Goal: Find specific page/section: Find specific page/section

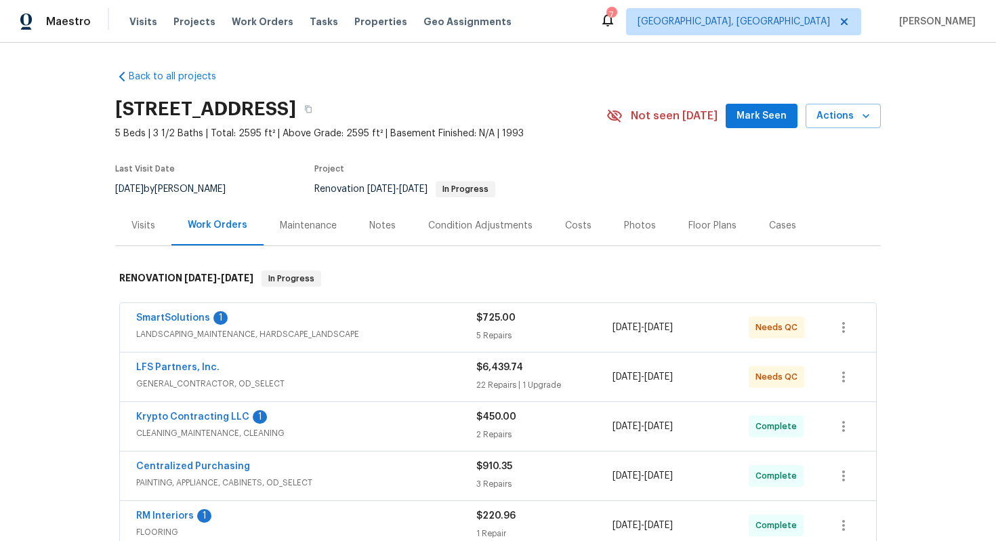
click at [140, 234] on div "Visits" at bounding box center [143, 225] width 56 height 40
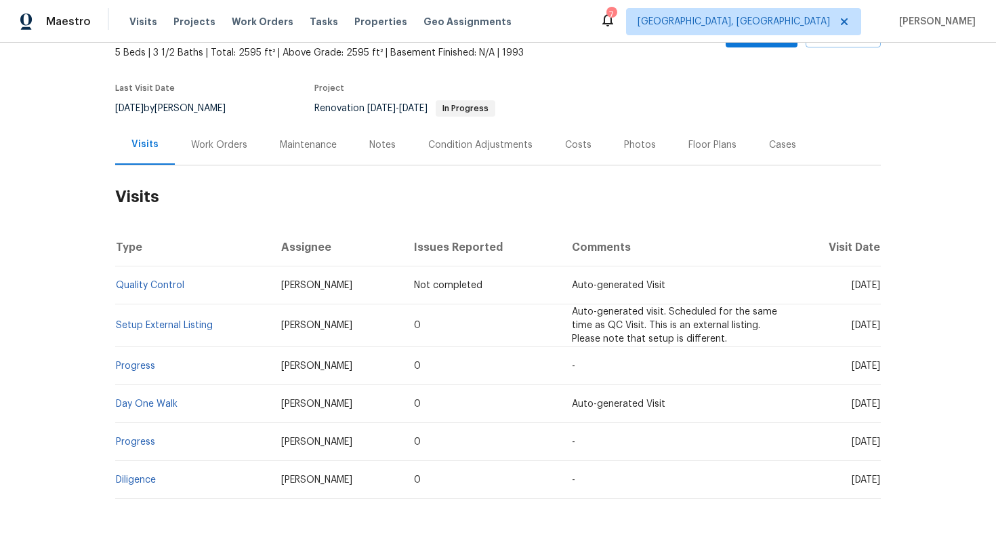
scroll to position [95, 0]
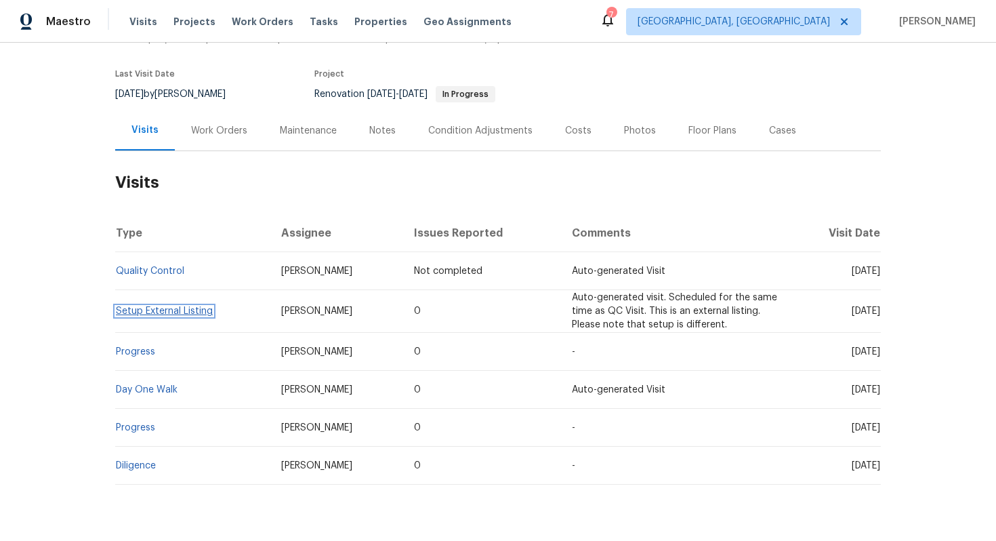
click at [182, 312] on link "Setup External Listing" at bounding box center [164, 310] width 97 height 9
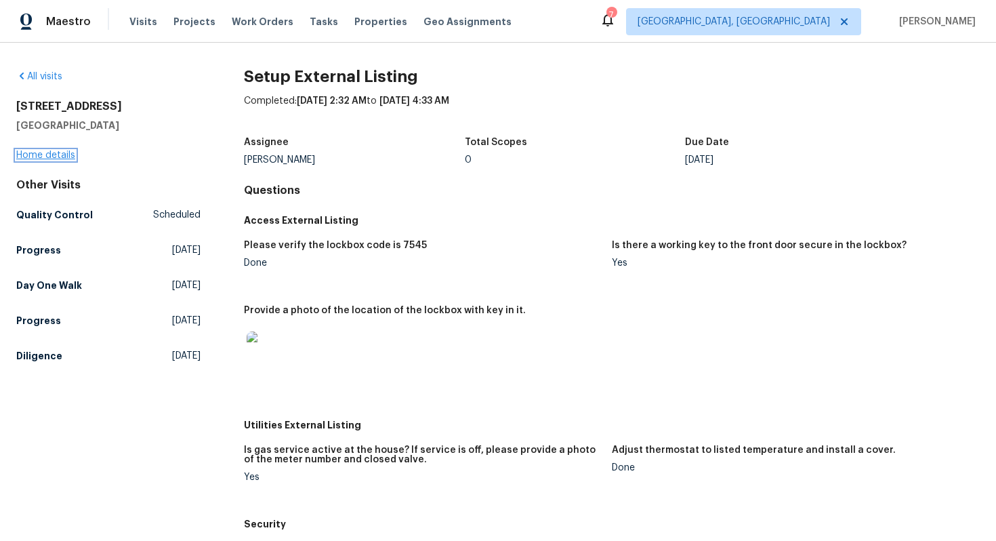
click at [62, 152] on link "Home details" at bounding box center [45, 154] width 59 height 9
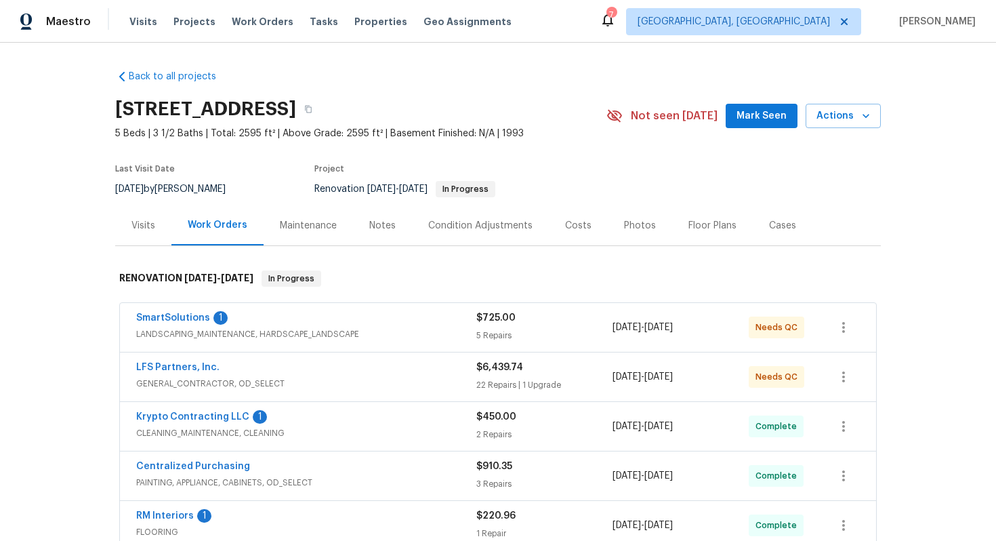
click at [392, 335] on span "LANDSCAPING_MAINTENANCE, HARDSCAPE_LANDSCAPE" at bounding box center [306, 334] width 340 height 14
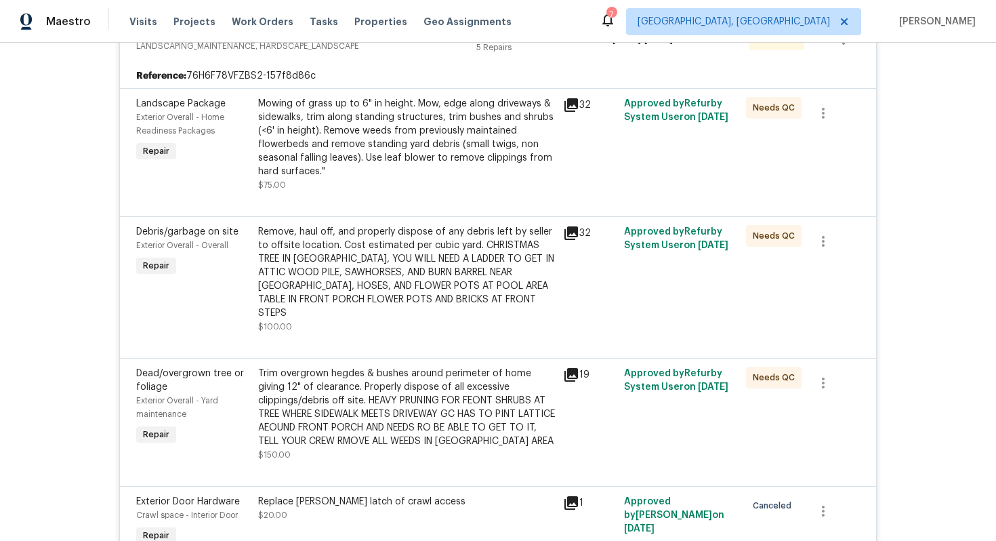
scroll to position [209, 0]
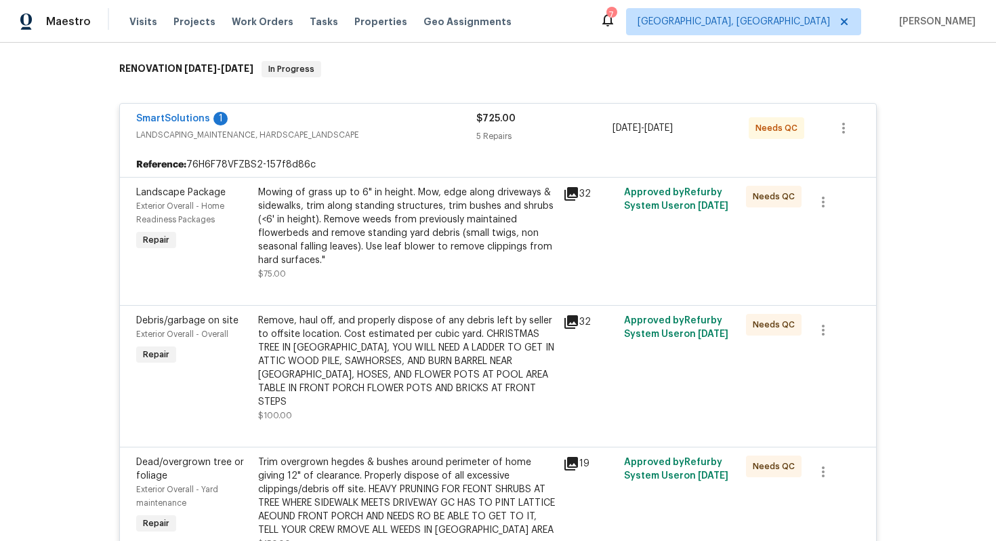
click at [396, 124] on div "SmartSolutions 1" at bounding box center [306, 120] width 340 height 16
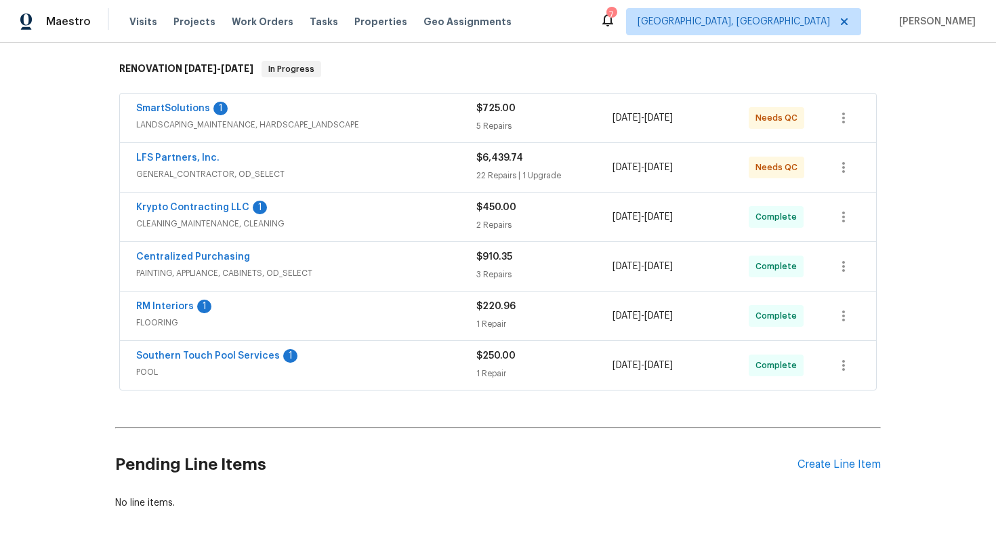
click at [337, 180] on span "GENERAL_CONTRACTOR, OD_SELECT" at bounding box center [306, 174] width 340 height 14
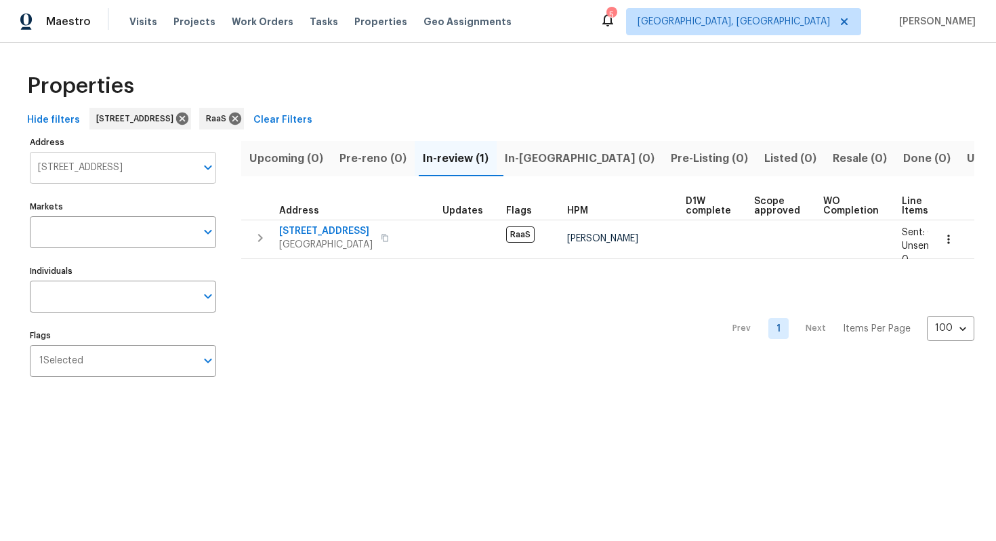
click at [103, 170] on input "[STREET_ADDRESS]" at bounding box center [113, 168] width 166 height 32
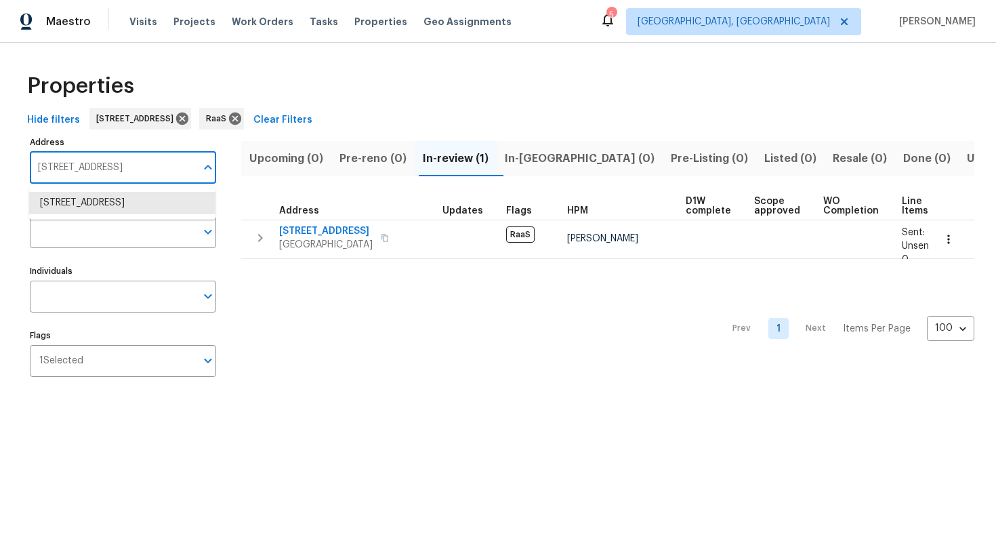
click at [103, 170] on input "[STREET_ADDRESS]" at bounding box center [113, 168] width 166 height 32
paste input "[STREET_ADDRESS][PERSON_NAME]"
type input "[STREET_ADDRESS][PERSON_NAME]"
click at [98, 205] on li "[STREET_ADDRESS][PERSON_NAME]" at bounding box center [122, 203] width 186 height 22
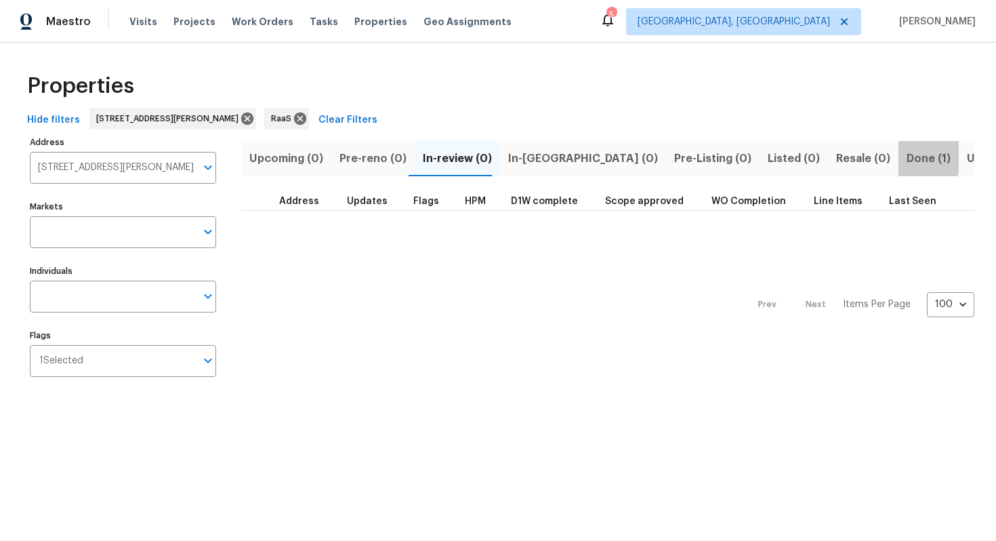
click at [899, 155] on button "Done (1)" at bounding box center [929, 158] width 60 height 35
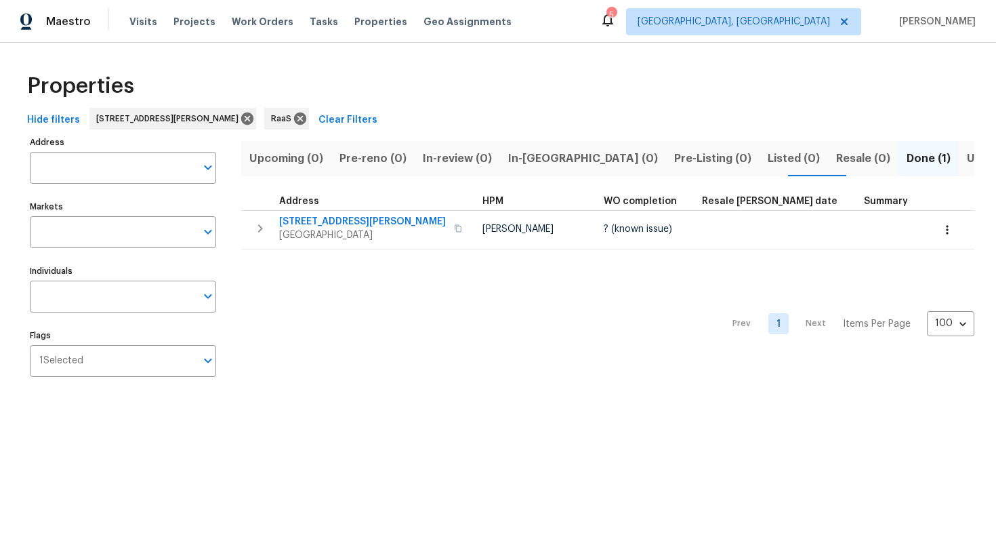
type input "[STREET_ADDRESS][PERSON_NAME]"
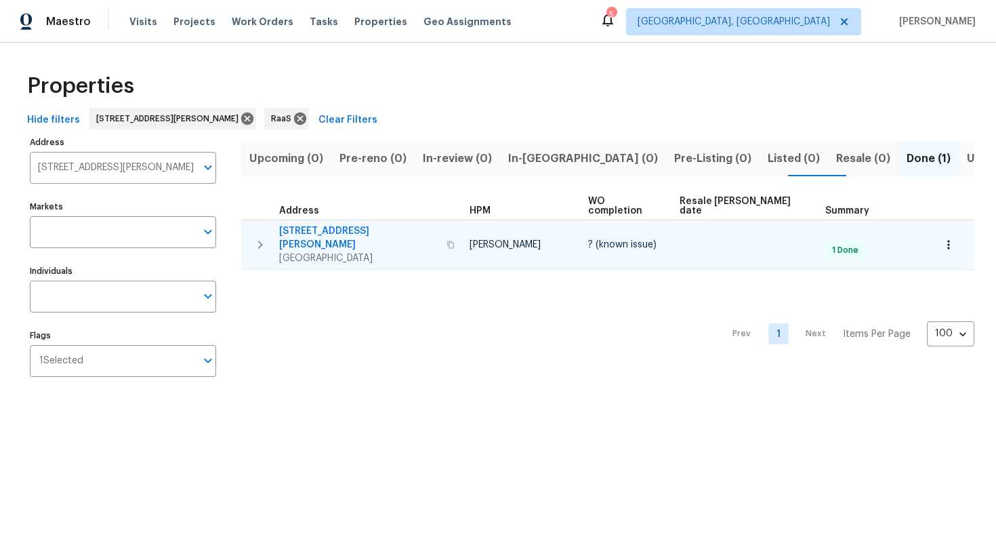
click at [335, 224] on span "[STREET_ADDRESS][PERSON_NAME]" at bounding box center [358, 237] width 159 height 27
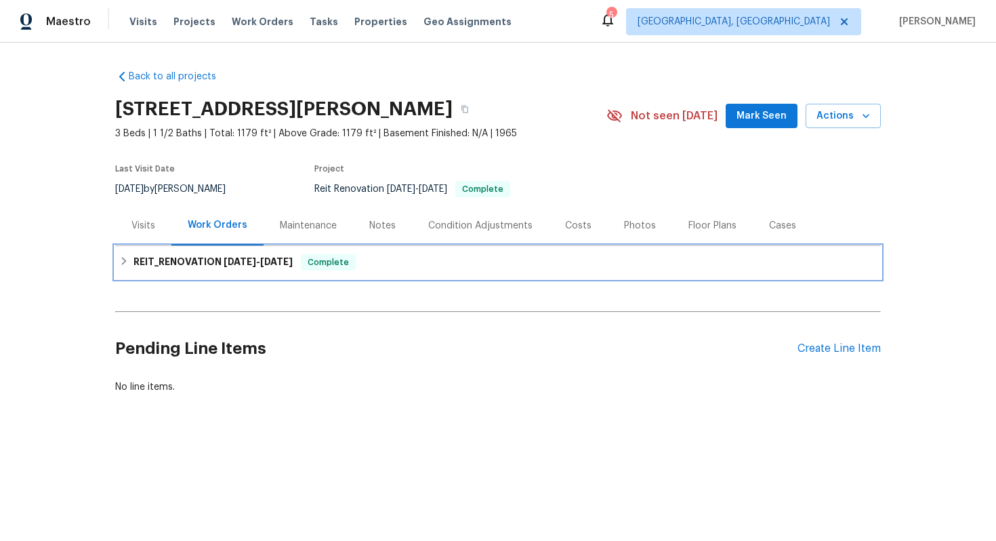
click at [218, 260] on h6 "REIT_RENOVATION 8/11/25 - 8/16/25" at bounding box center [213, 262] width 159 height 16
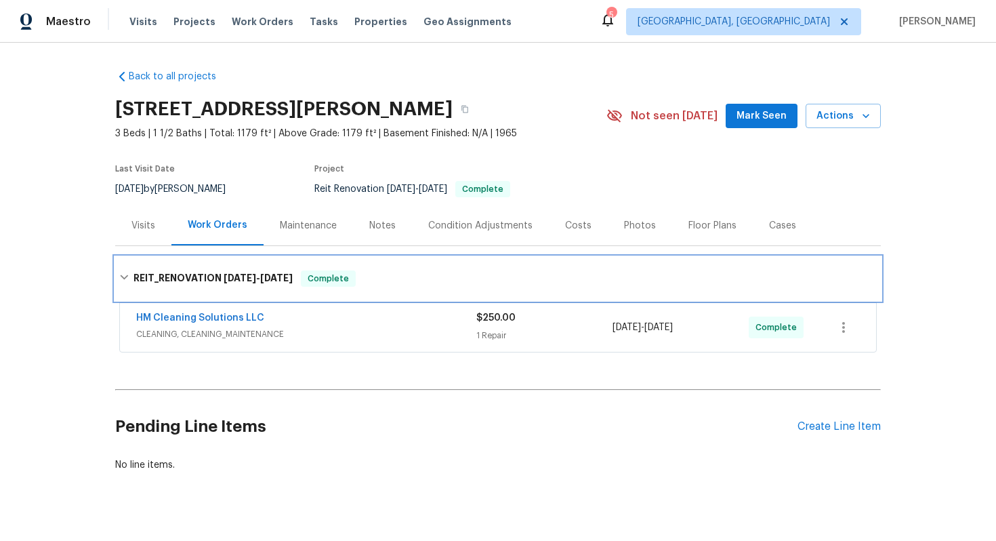
click at [221, 282] on h6 "REIT_RENOVATION 8/11/25 - 8/16/25" at bounding box center [213, 278] width 159 height 16
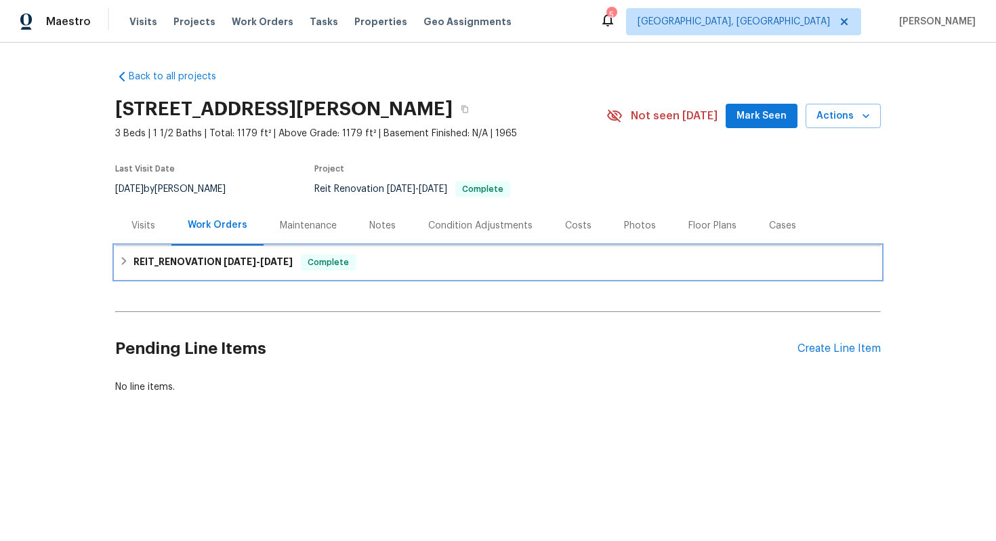
click at [222, 270] on h6 "REIT_RENOVATION 8/11/25 - 8/16/25" at bounding box center [213, 262] width 159 height 16
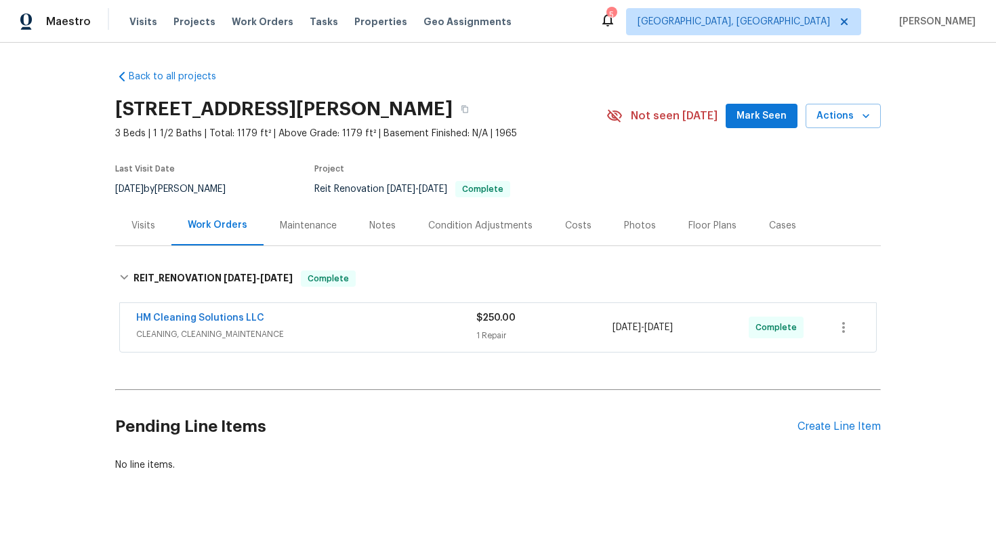
click at [344, 314] on div "HM Cleaning Solutions LLC" at bounding box center [306, 319] width 340 height 16
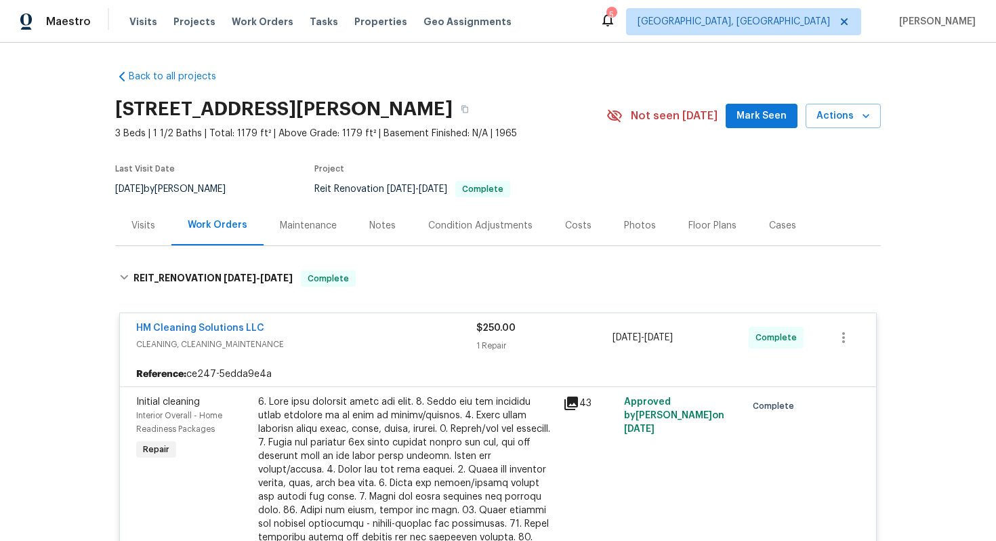
click at [359, 356] on div "HM Cleaning Solutions LLC CLEANING, CLEANING_MAINTENANCE $250.00 1 Repair 8/14/…" at bounding box center [498, 337] width 756 height 49
click at [578, 220] on div "Costs" at bounding box center [578, 226] width 26 height 14
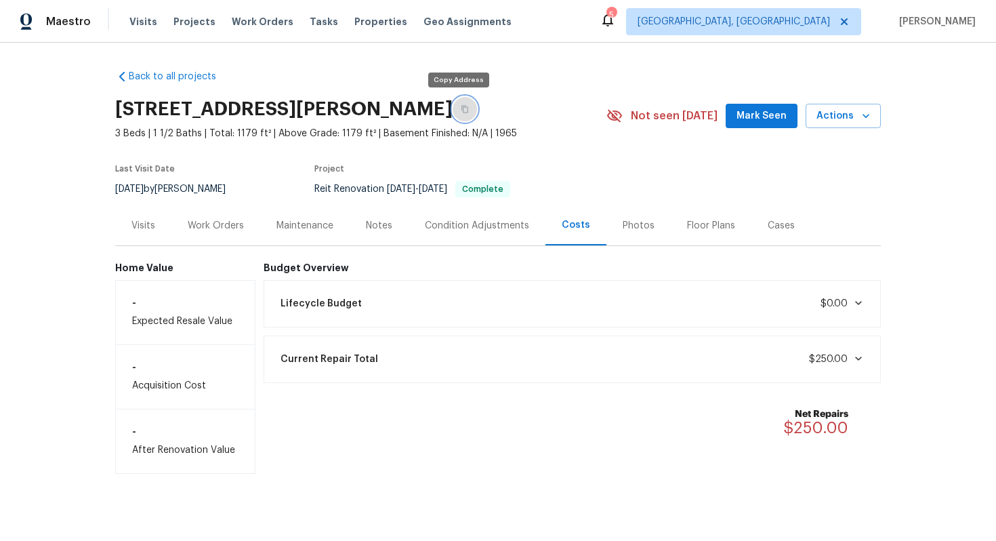
click at [461, 106] on icon "button" at bounding box center [465, 109] width 8 height 8
click at [223, 221] on div "Work Orders" at bounding box center [216, 226] width 56 height 14
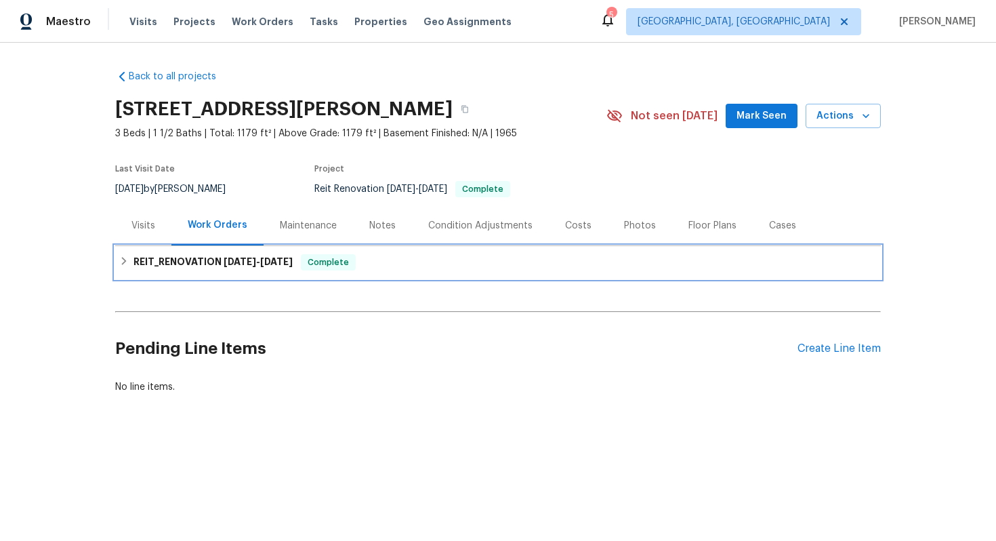
click at [216, 262] on h6 "REIT_RENOVATION 8/11/25 - 8/16/25" at bounding box center [213, 262] width 159 height 16
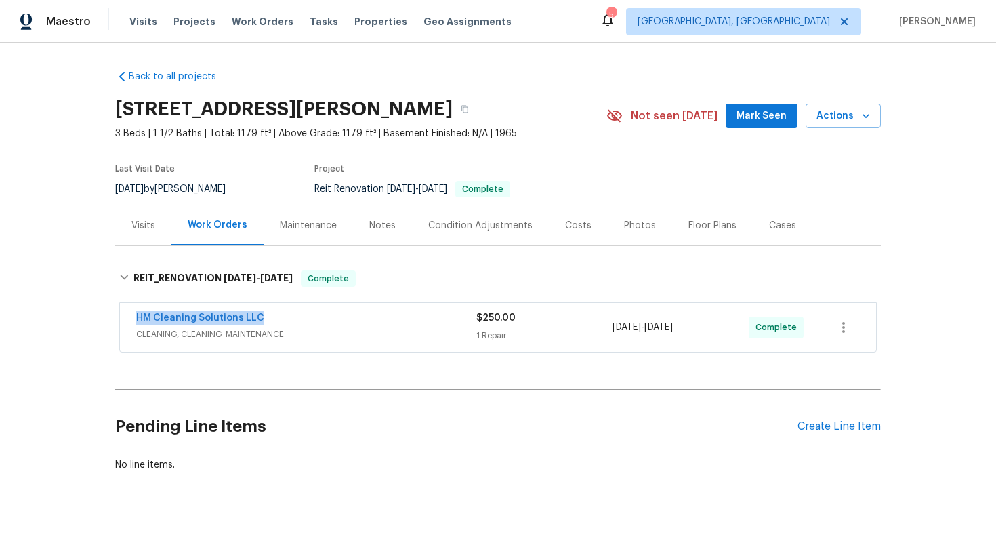
drag, startPoint x: 128, startPoint y: 313, endPoint x: 294, endPoint y: 315, distance: 166.1
click at [294, 315] on div "HM Cleaning Solutions LLC CLEANING, CLEANING_MAINTENANCE $250.00 1 Repair 8/14/…" at bounding box center [498, 327] width 756 height 49
copy link "HM Cleaning Solutions LLC"
